Goal: Navigation & Orientation: Find specific page/section

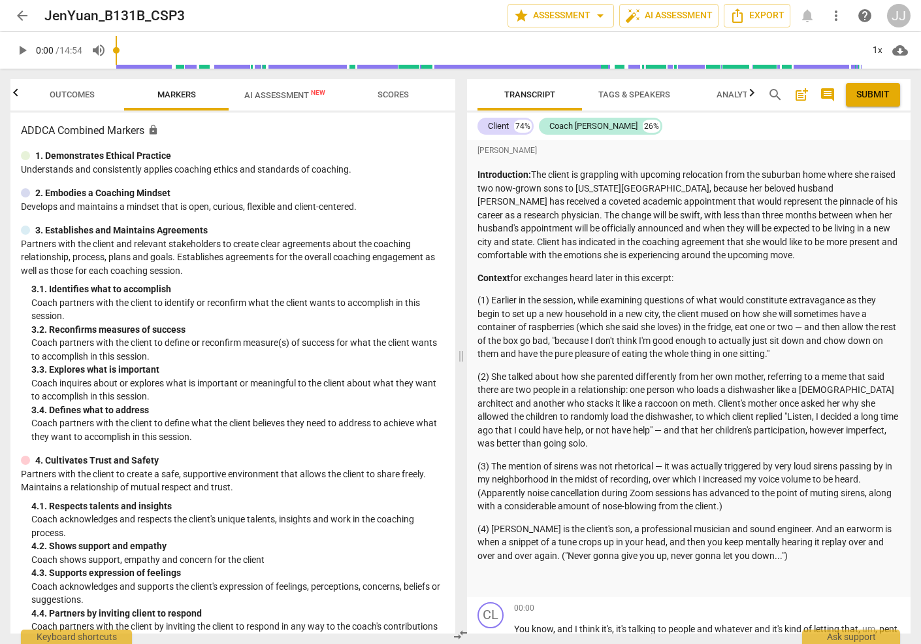
click at [21, 13] on span "arrow_back" at bounding box center [22, 16] width 16 height 16
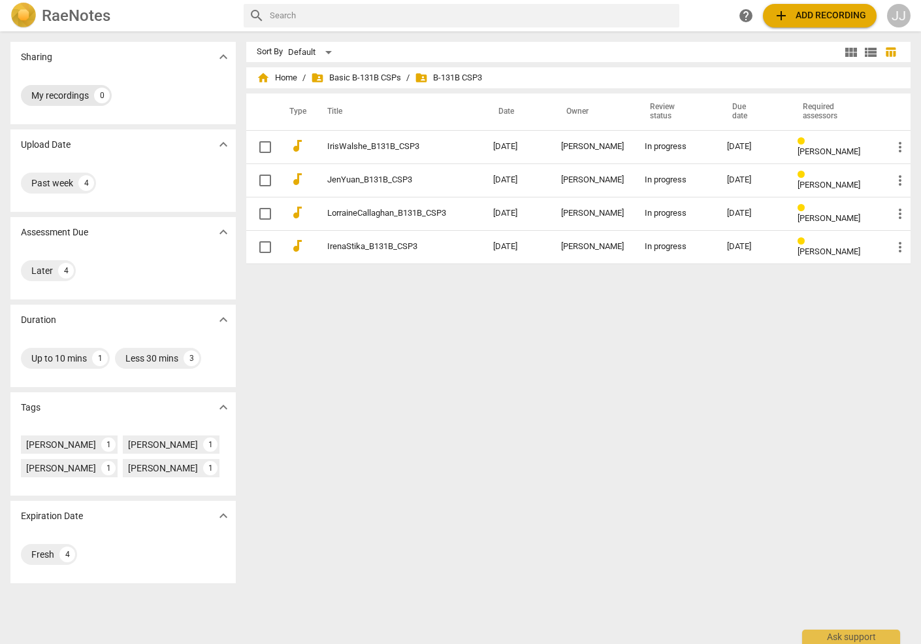
click at [54, 97] on div "My recordings" at bounding box center [59, 95] width 57 height 13
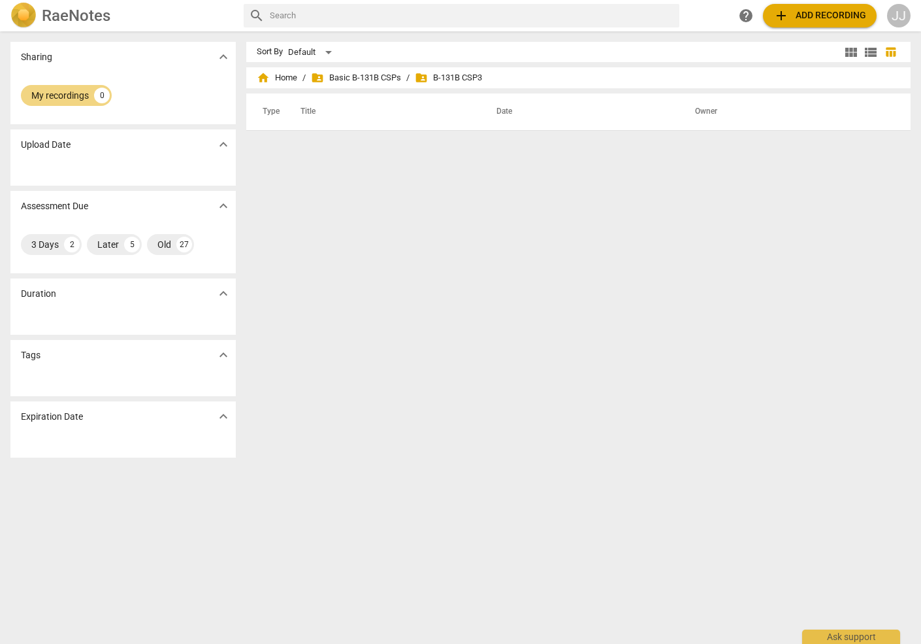
click at [464, 74] on span "folder_shared B-131B CSP3" at bounding box center [448, 77] width 67 height 13
click at [418, 76] on span "folder_shared" at bounding box center [421, 77] width 13 height 13
click at [334, 74] on span "folder_shared Basic B-131B CSPs" at bounding box center [356, 77] width 90 height 13
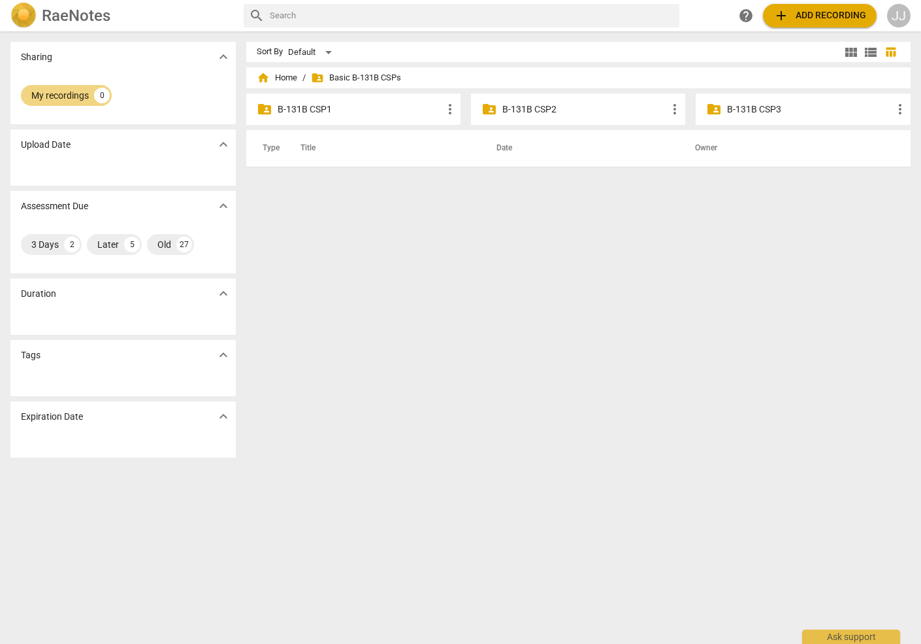
click at [737, 108] on p "B-131B CSP3" at bounding box center [809, 110] width 165 height 14
